Goal: Task Accomplishment & Management: Manage account settings

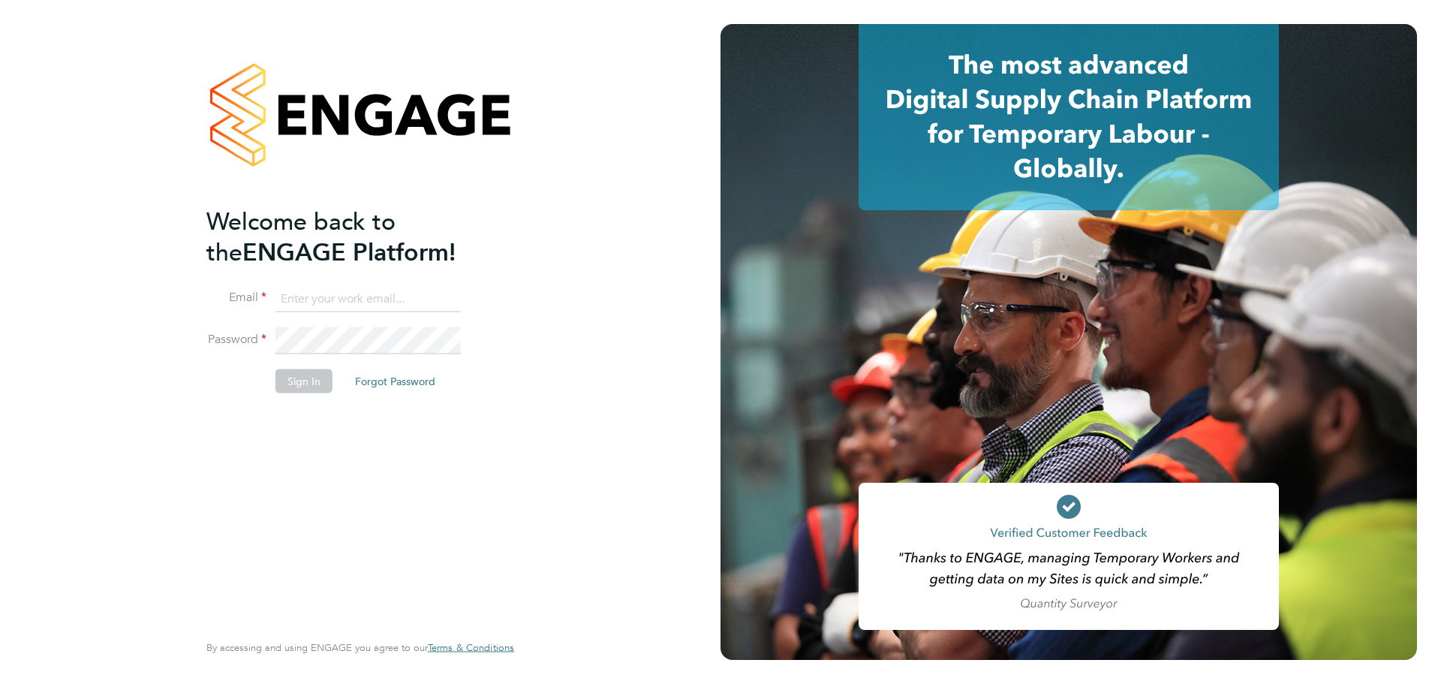
type input "david.cosmin1989@gmail.com"
click at [302, 388] on button "Sign In" at bounding box center [303, 381] width 57 height 24
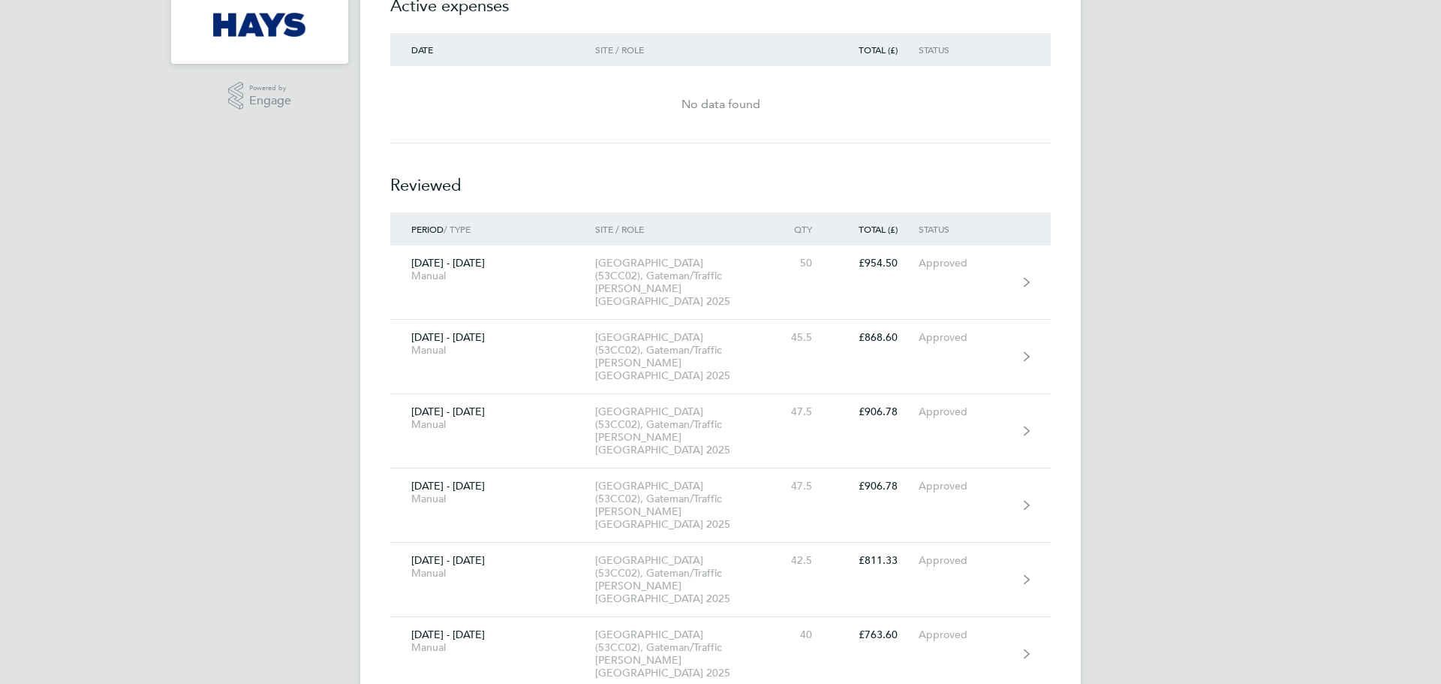
scroll to position [248, 0]
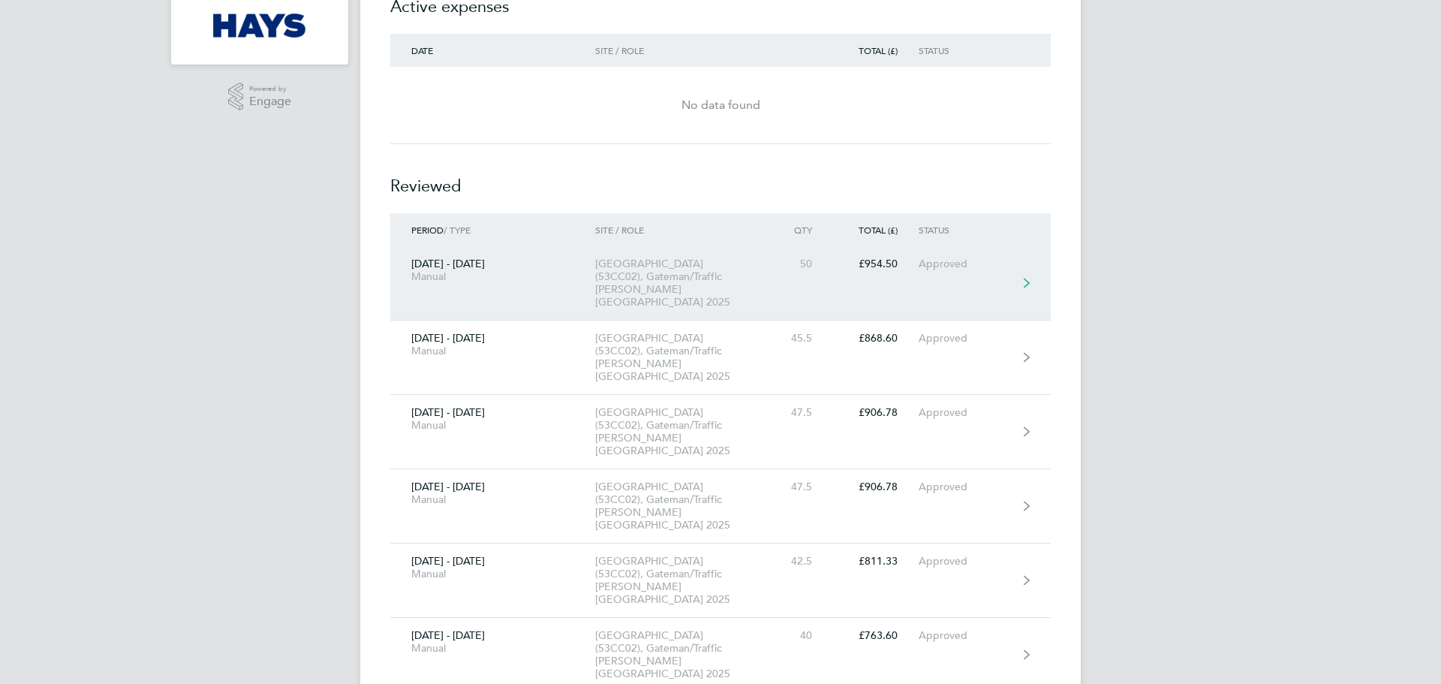
click at [873, 263] on link "[DATE] - [DATE] Manual [GEOGRAPHIC_DATA] (53CC02), Gateman/Traffic [PERSON_NAME…" at bounding box center [720, 283] width 660 height 74
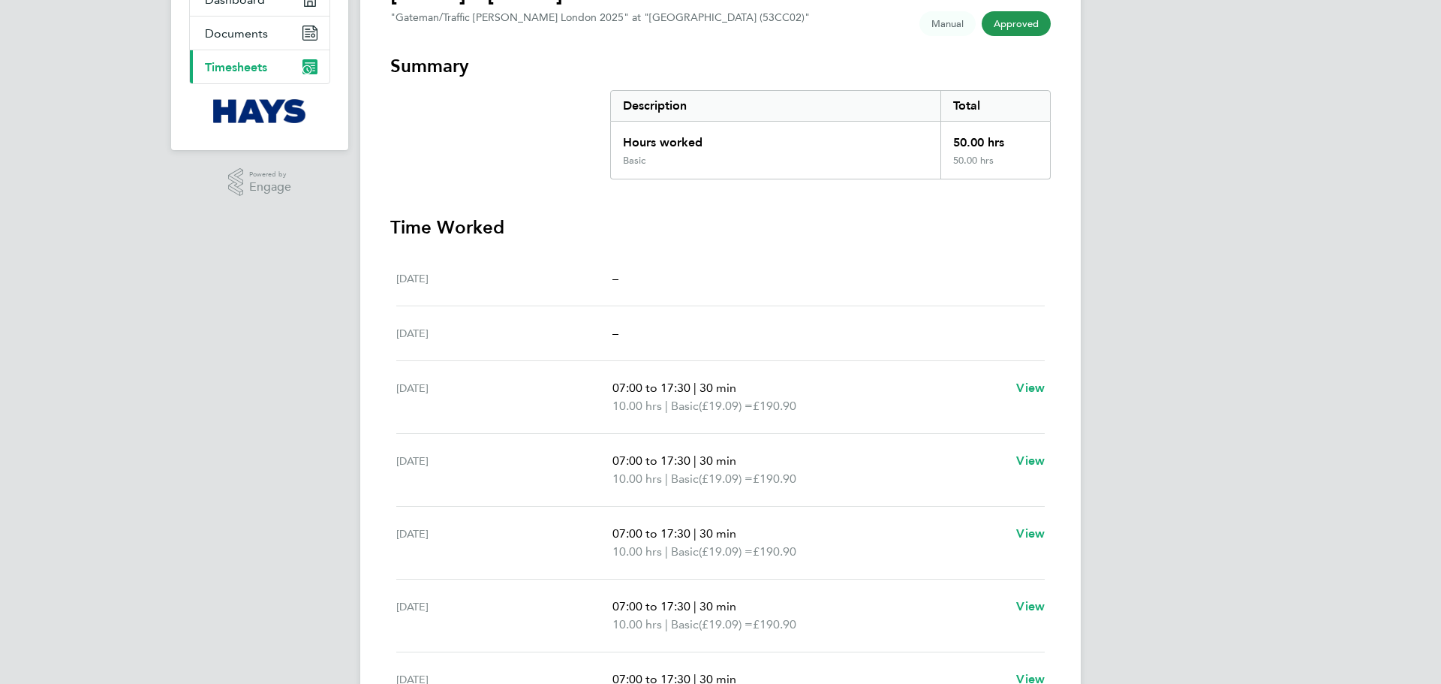
scroll to position [263, 0]
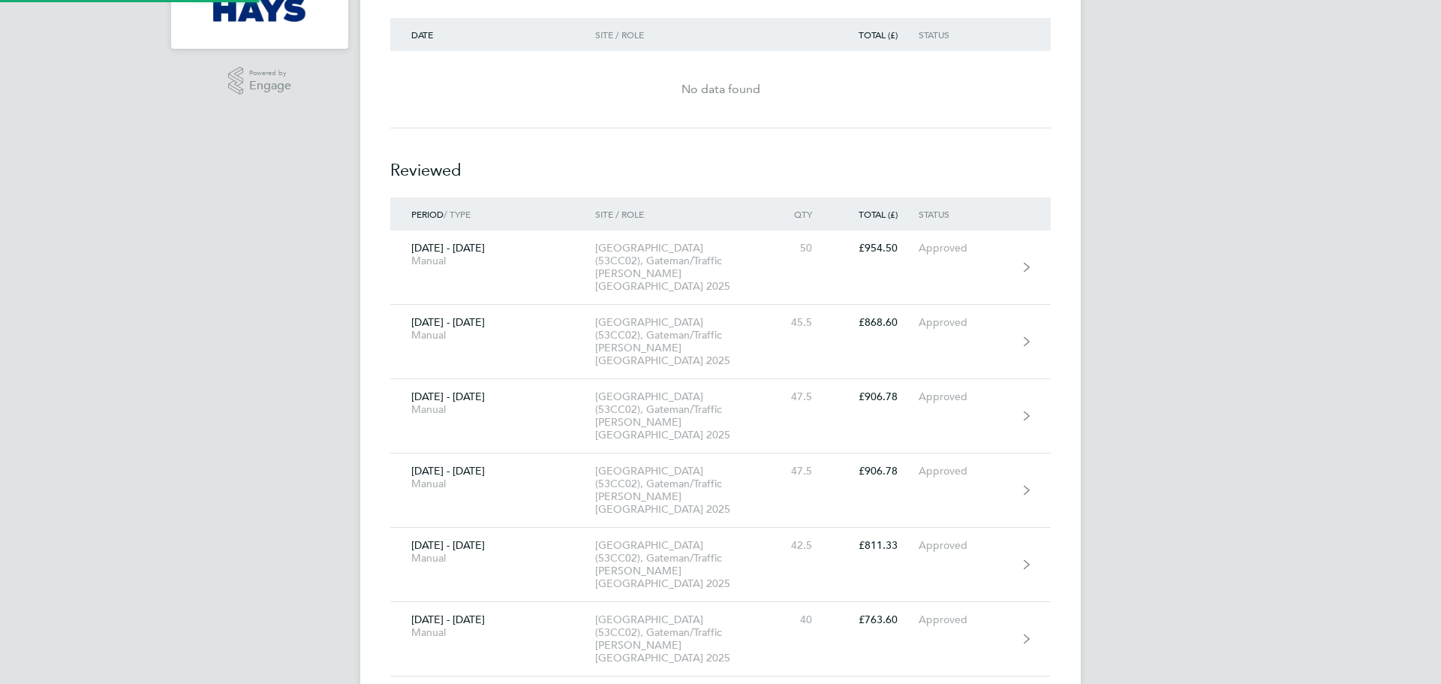
scroll to position [248, 0]
